Goal: Information Seeking & Learning: Check status

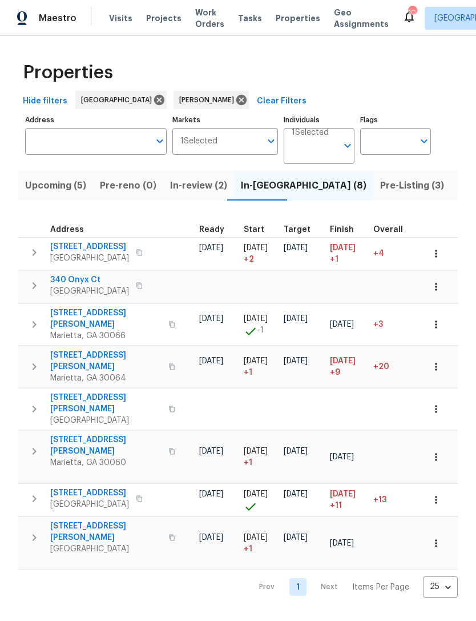
scroll to position [5, 194]
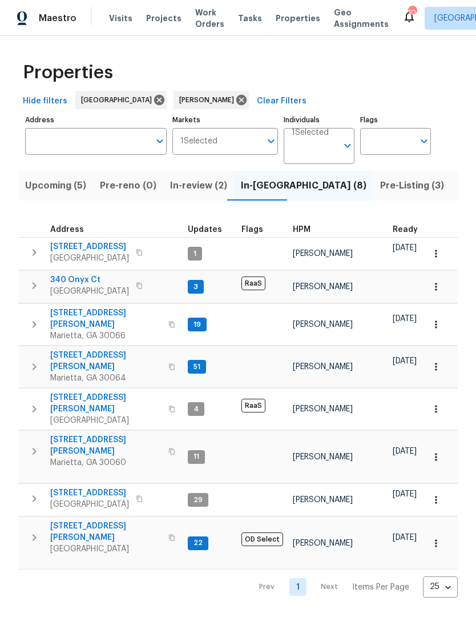
click at [98, 318] on span "[STREET_ADDRESS][PERSON_NAME]" at bounding box center [105, 318] width 111 height 23
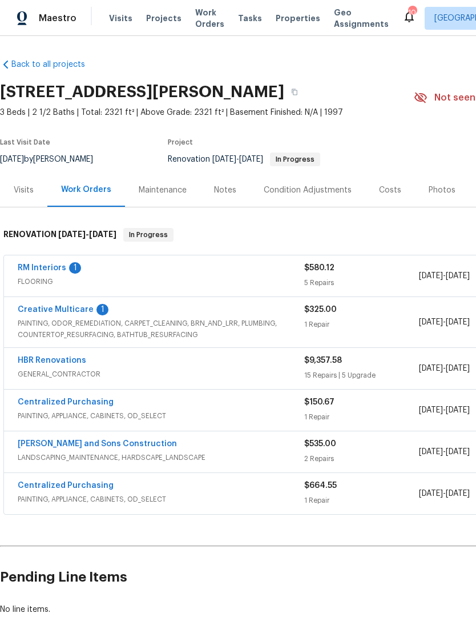
click at [217, 193] on div "Notes" at bounding box center [225, 190] width 22 height 11
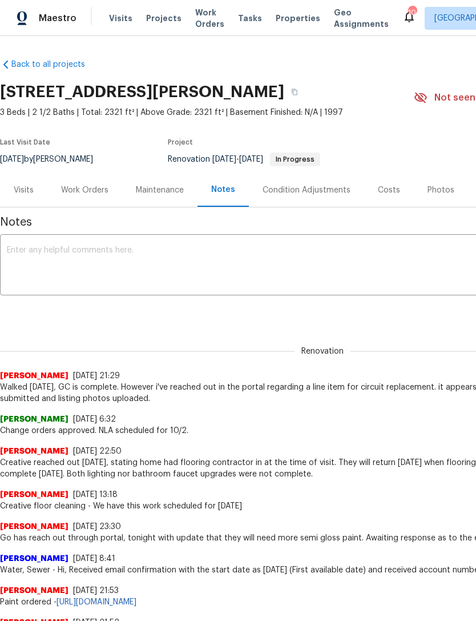
click at [22, 189] on div "Visits" at bounding box center [24, 190] width 20 height 11
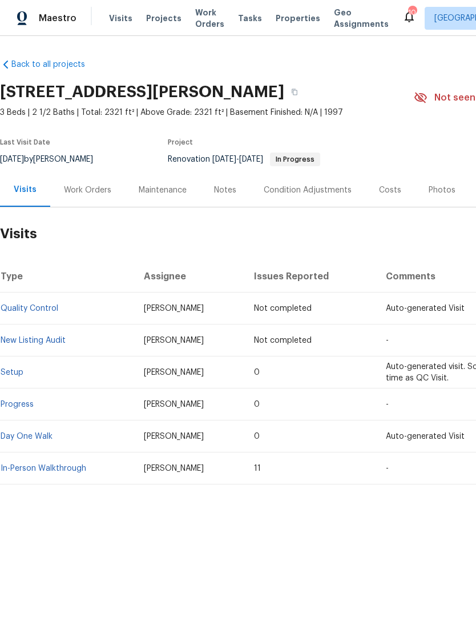
click at [85, 182] on div "Work Orders" at bounding box center [87, 190] width 75 height 34
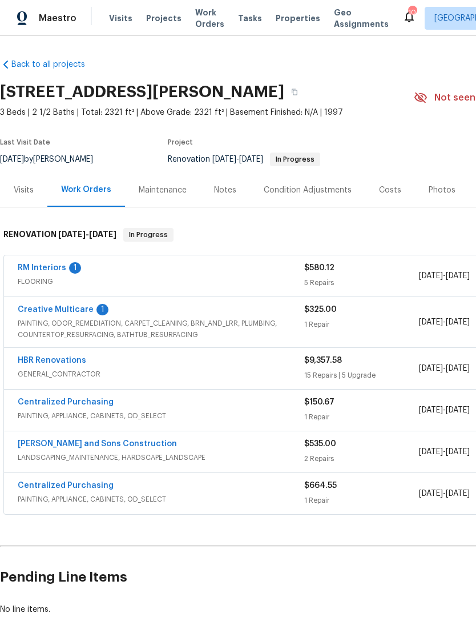
click at [54, 363] on link "HBR Renovations" at bounding box center [52, 360] width 69 height 8
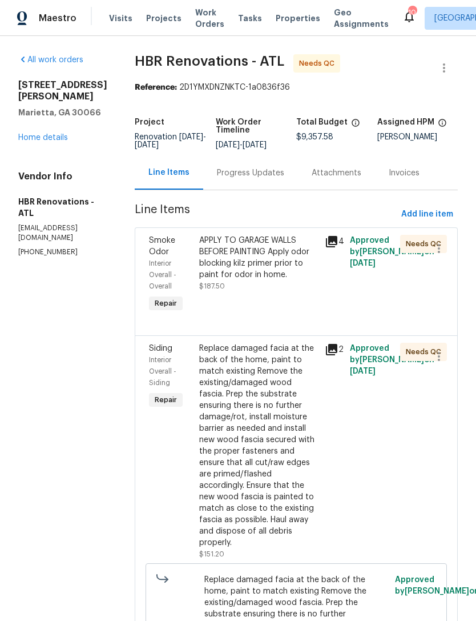
click at [250, 179] on div "Progress Updates" at bounding box center [250, 172] width 67 height 11
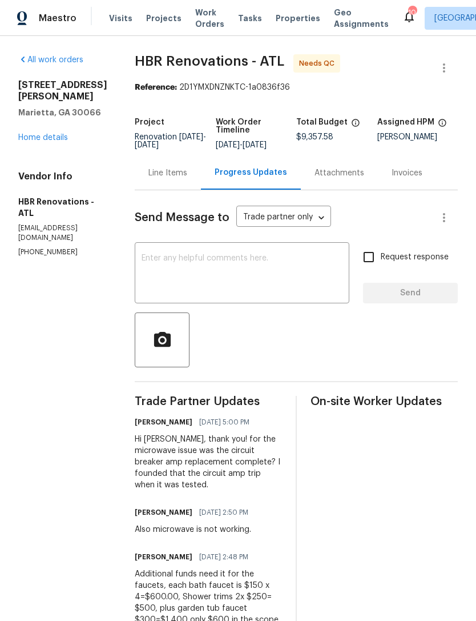
click at [46, 141] on link "Home details" at bounding box center [43, 138] width 50 height 8
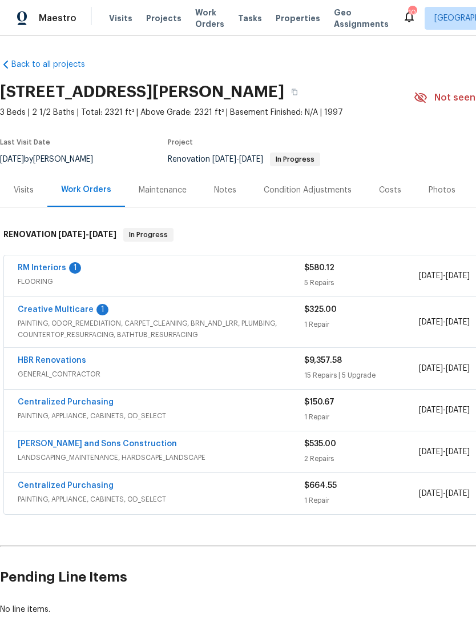
click at [22, 194] on div "Visits" at bounding box center [24, 190] width 20 height 11
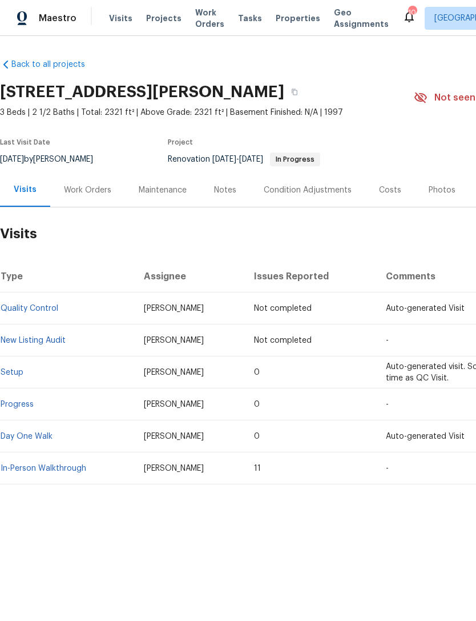
click at [476, 562] on html "Maestro Visits Projects Work Orders Tasks Properties Geo Assignments 104 Atlant…" at bounding box center [238, 281] width 476 height 562
